Goal: Information Seeking & Learning: Check status

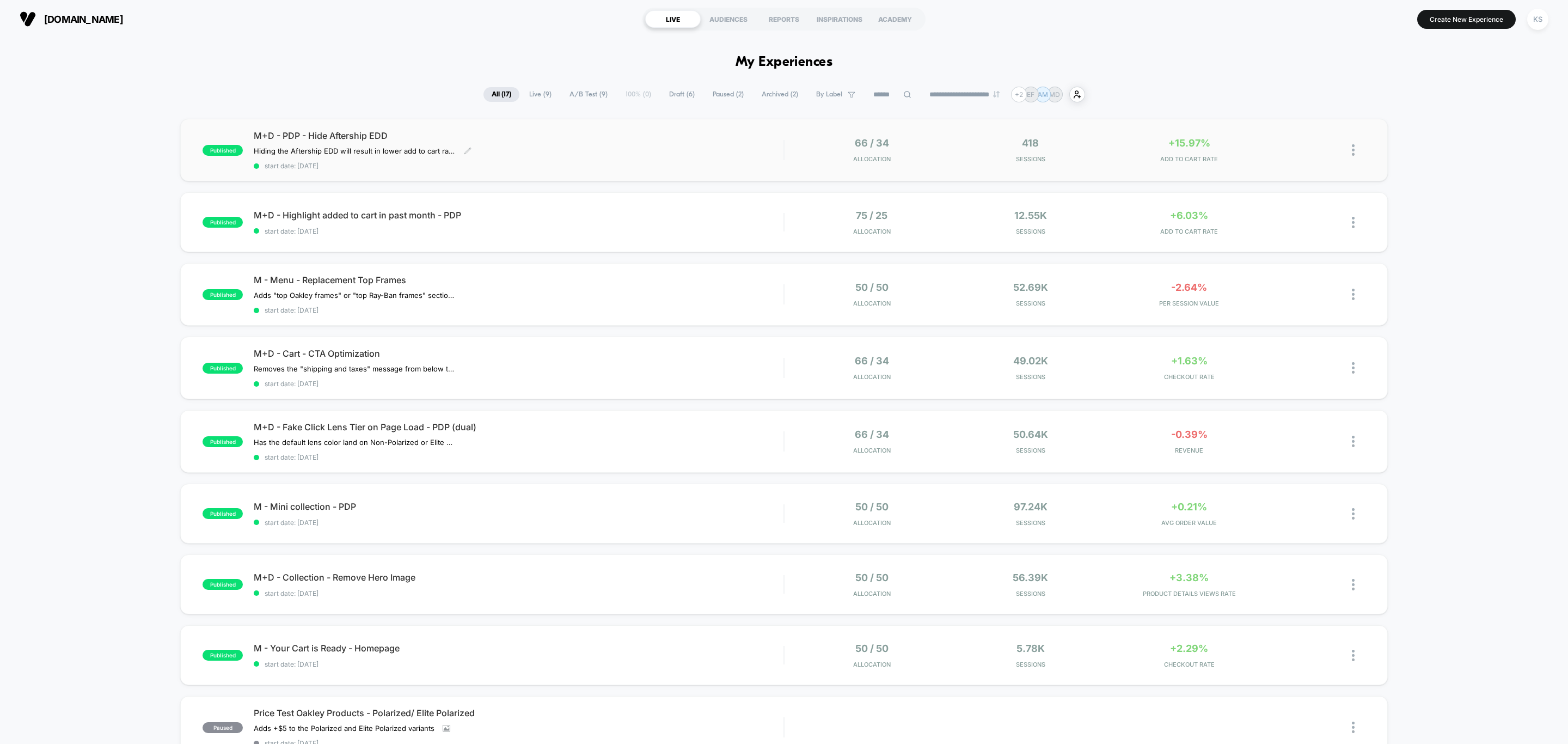
click at [626, 162] on span "start date: [DATE]" at bounding box center [519, 166] width 530 height 8
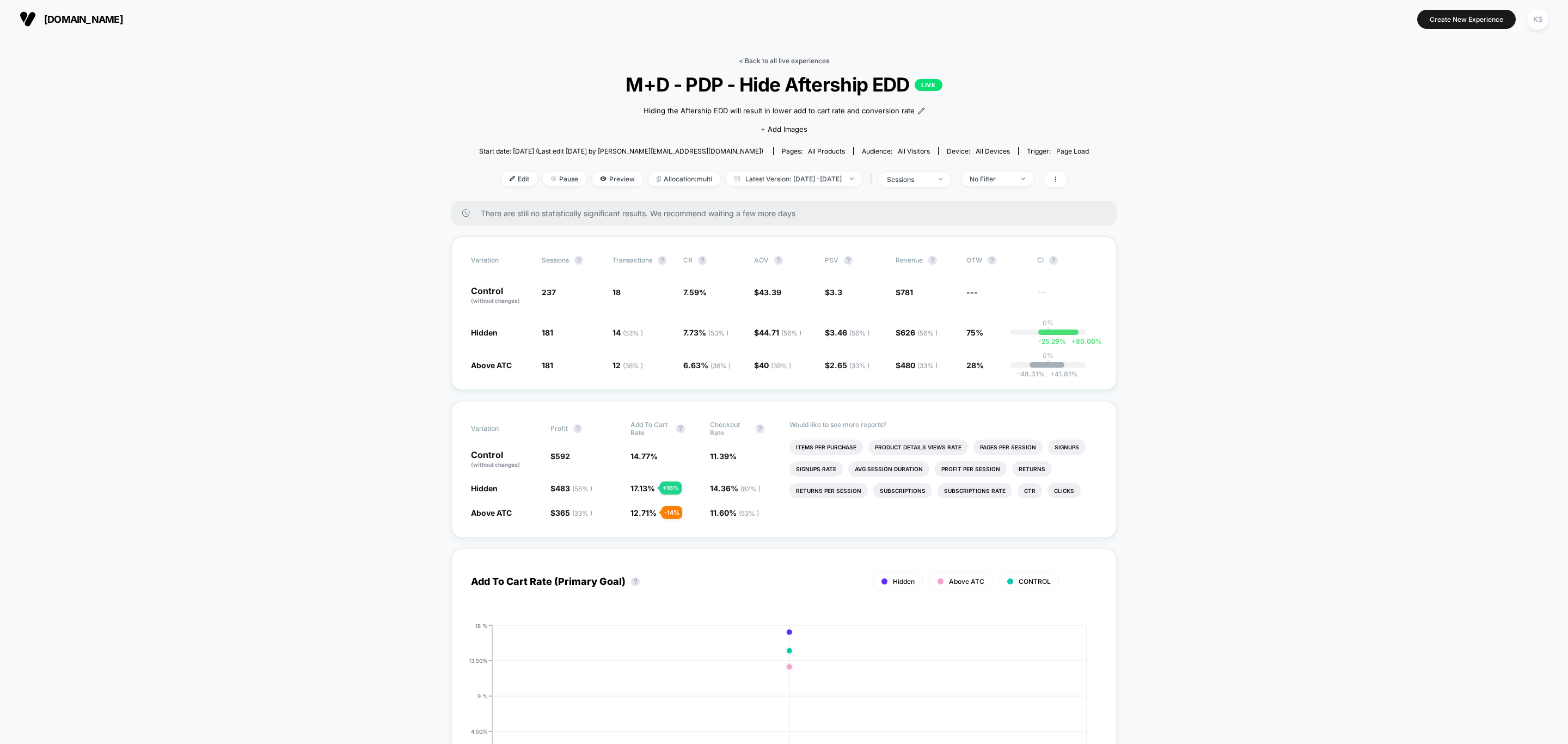
click at [808, 59] on link "< Back to all live experiences" at bounding box center [784, 60] width 90 height 8
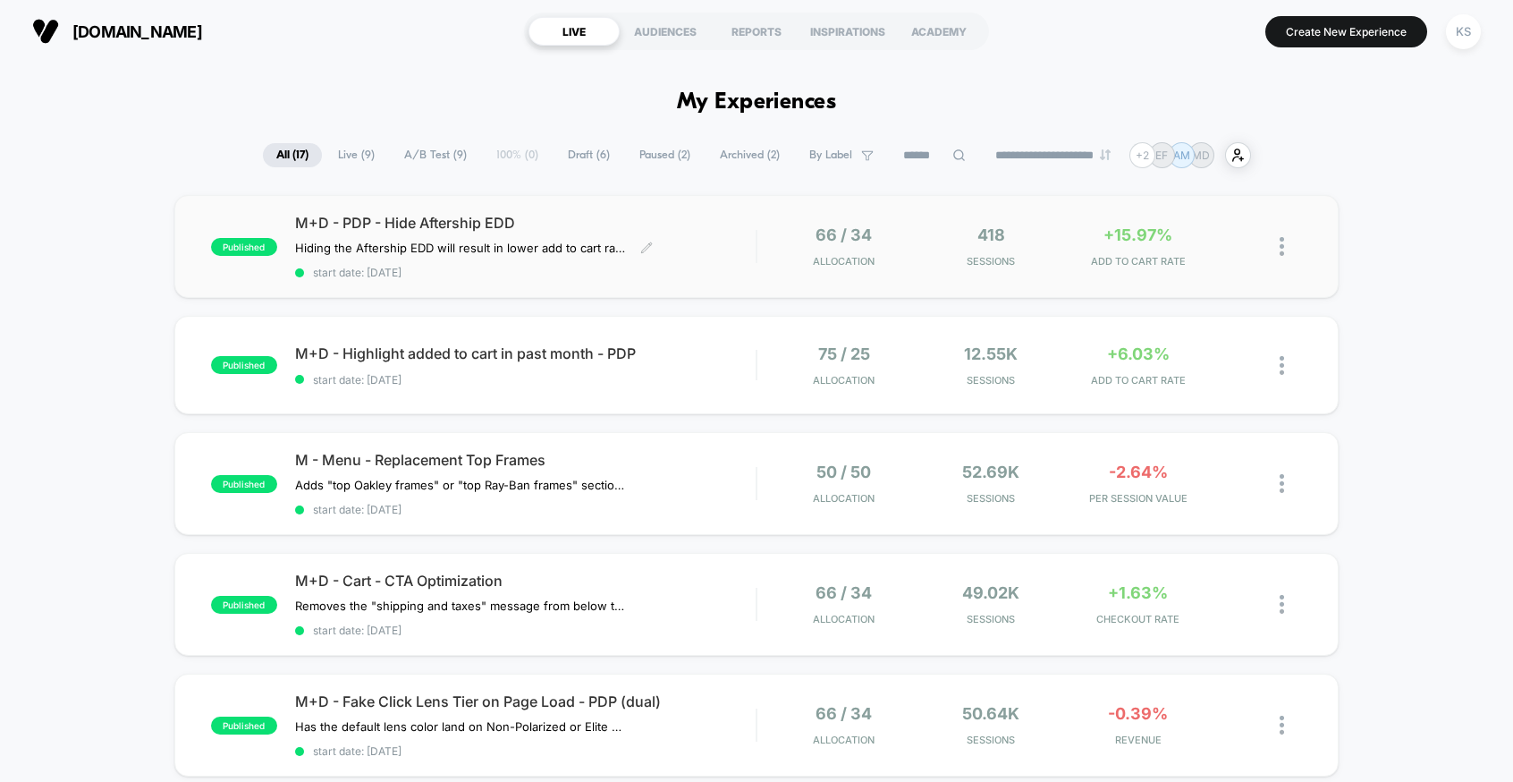
click at [690, 255] on div "M+D - PDP - Hide Aftership EDD Hiding the Aftership EDD will result in lower ad…" at bounding box center [526, 246] width 462 height 65
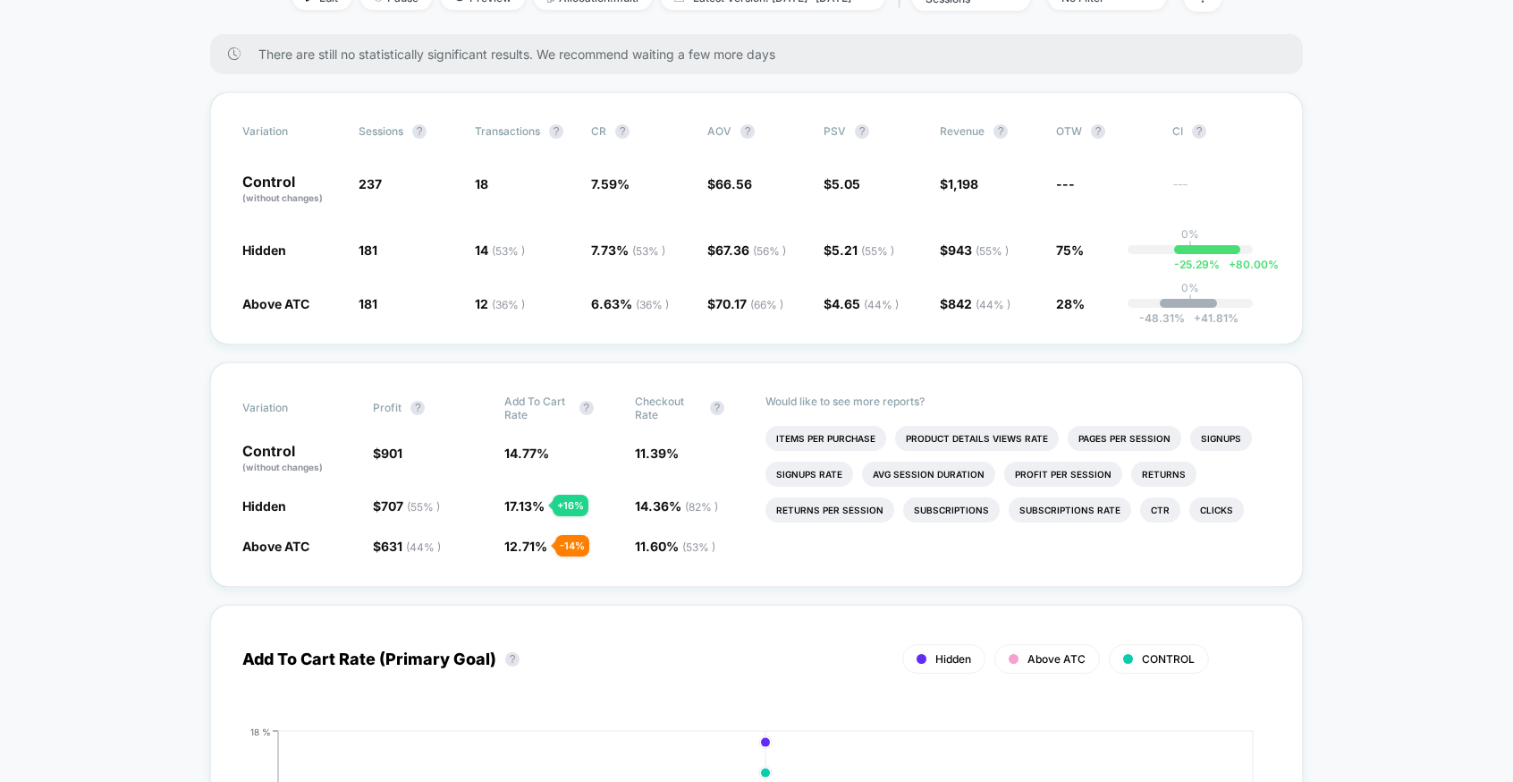
scroll to position [298, 0]
